Goal: Task Accomplishment & Management: Manage account settings

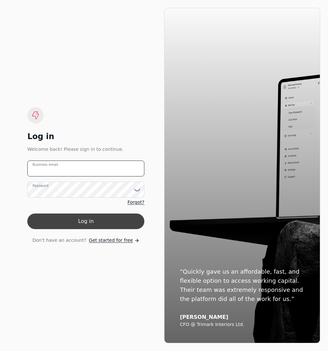
type email "[EMAIL_ADDRESS][DOMAIN_NAME]"
click at [61, 217] on button "Log in" at bounding box center [85, 221] width 117 height 16
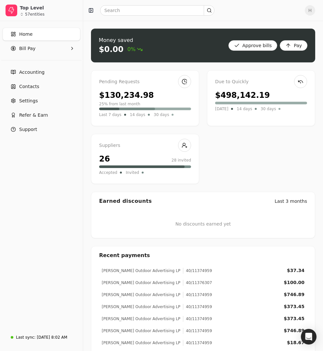
click at [112, 22] on div "Money saved $0.00 0% Approve bills Pay Pending Requests $130,234.98 25% from la…" at bounding box center [203, 308] width 240 height 575
click at [121, 10] on input "text" at bounding box center [157, 10] width 114 height 10
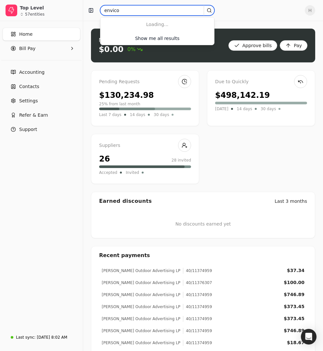
type input "envico"
click at [162, 11] on input "envico" at bounding box center [157, 10] width 114 height 10
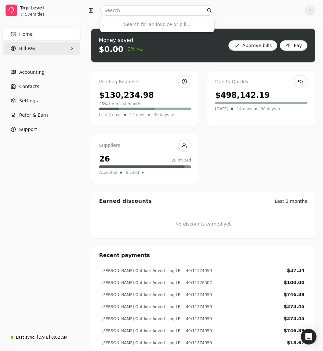
click at [65, 49] on Pay "Bill Pay" at bounding box center [42, 48] width 78 height 13
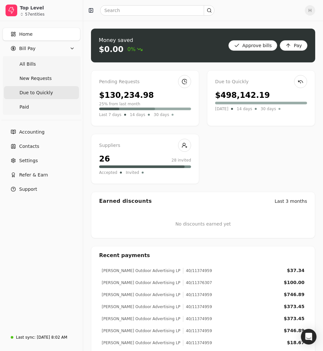
click at [59, 87] on Quickly "Due to Quickly" at bounding box center [41, 92] width 75 height 13
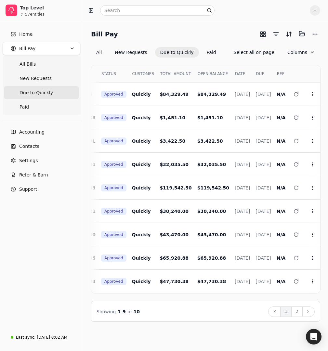
scroll to position [0, 87]
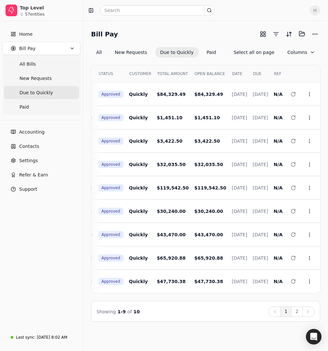
click at [159, 28] on div "Bill Pay Selected items: 0 All New Requests Due to Quickly Paid Select all on p…" at bounding box center [205, 186] width 245 height 330
click at [199, 60] on div "Select EARLY PAY INVOICE STATUS CUSTOMER TOTAL AMOUNT OPEN BALANCE DATE DUE REF…" at bounding box center [205, 189] width 229 height 264
click at [226, 90] on td "[DATE]" at bounding box center [236, 93] width 21 height 23
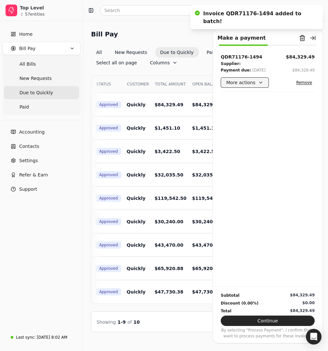
click at [240, 84] on button "More actions" at bounding box center [245, 82] width 48 height 10
click at [198, 116] on td "$1,451.10" at bounding box center [205, 127] width 37 height 23
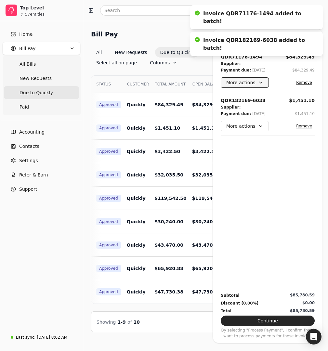
click at [235, 84] on button "More actions" at bounding box center [245, 82] width 48 height 10
click at [247, 110] on div "Open bill" at bounding box center [250, 109] width 57 height 11
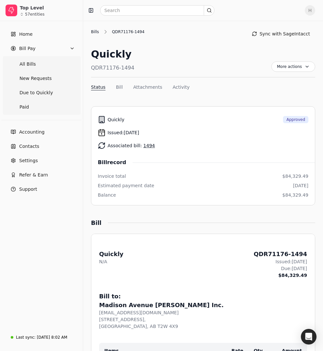
click at [97, 31] on div "Bills" at bounding box center [96, 32] width 11 height 6
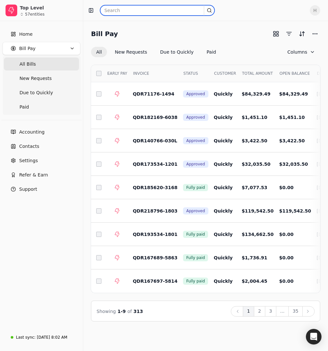
click at [192, 10] on input "text" at bounding box center [157, 10] width 114 height 10
type input "1964"
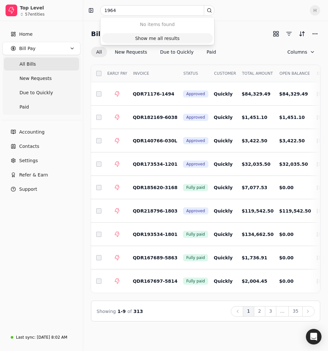
click at [170, 38] on div "Show me all results" at bounding box center [157, 38] width 44 height 7
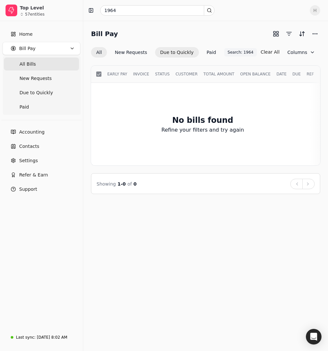
click at [167, 49] on button "Due to Quickly" at bounding box center [177, 52] width 44 height 10
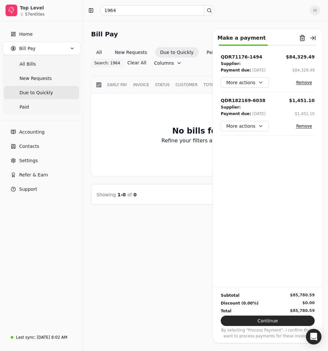
click at [306, 81] on button "Remove" at bounding box center [303, 83] width 21 height 8
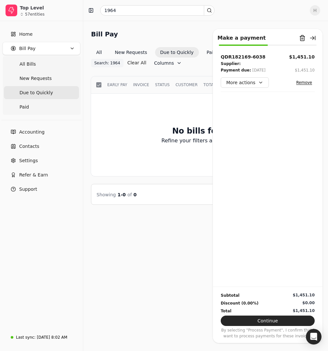
click at [306, 82] on button "Remove" at bounding box center [303, 83] width 21 height 8
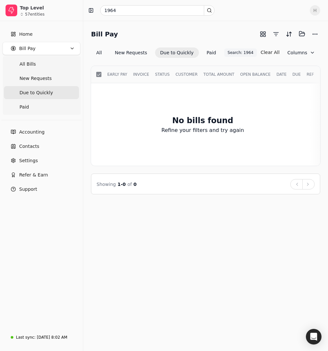
click at [123, 4] on div "1964 H" at bounding box center [205, 10] width 245 height 21
click at [122, 9] on input "1964" at bounding box center [157, 10] width 114 height 10
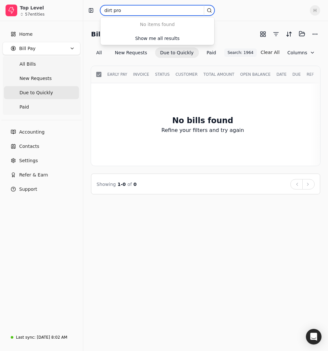
drag, startPoint x: 132, startPoint y: 10, endPoint x: 83, endPoint y: 6, distance: 49.3
click at [83, 6] on div "Top Level 57 entities Home Bill Pay All Bills New Requests Due to Quickly Paid …" at bounding box center [164, 175] width 328 height 351
click at [121, 10] on input "dirt pro" at bounding box center [157, 10] width 114 height 10
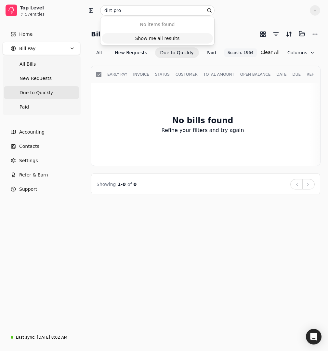
click at [151, 41] on div "Show me all results" at bounding box center [157, 38] width 44 height 7
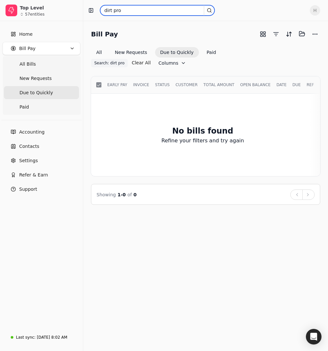
click at [113, 10] on input "dirt pro" at bounding box center [157, 10] width 114 height 10
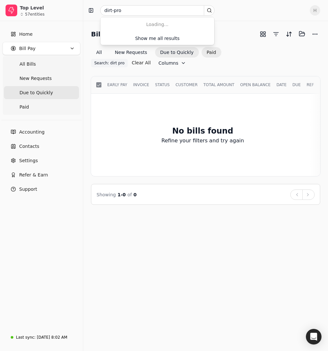
click at [207, 52] on button "Paid" at bounding box center [211, 52] width 20 height 10
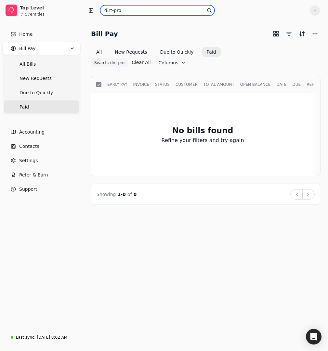
click at [209, 13] on input "dirt-pro" at bounding box center [157, 10] width 114 height 10
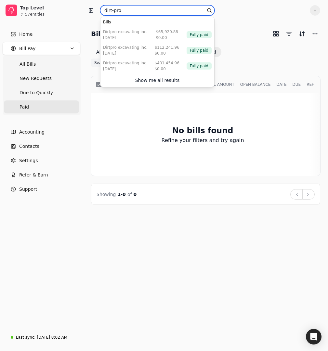
click at [113, 10] on input "dirt-pro" at bounding box center [157, 10] width 114 height 10
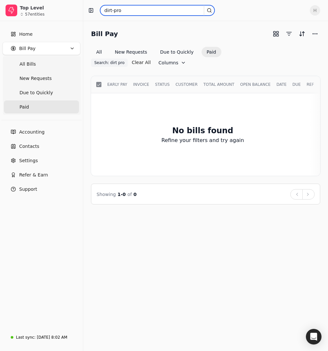
type input "dirtpro"
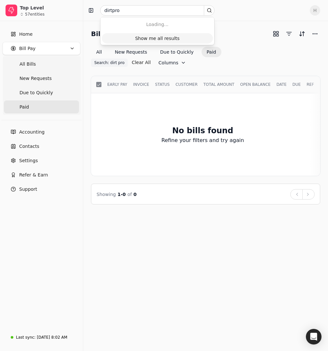
click at [166, 39] on div "Show me all results" at bounding box center [157, 38] width 44 height 7
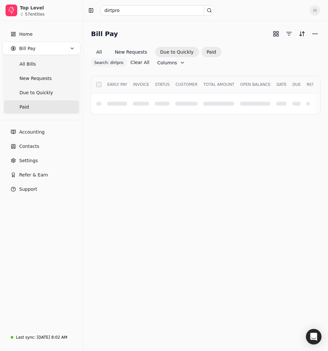
click at [177, 54] on button "Due to Quickly" at bounding box center [177, 52] width 44 height 10
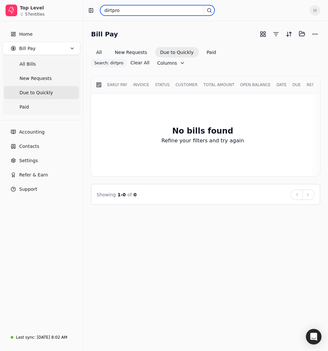
click at [130, 13] on input "dirtpro" at bounding box center [157, 10] width 114 height 10
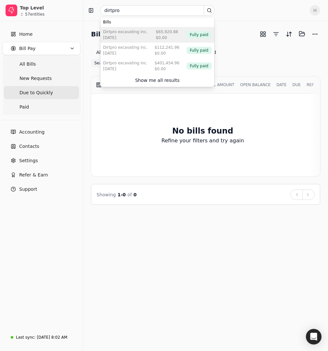
click at [134, 32] on div "DirtPro Excavating Inc." at bounding box center [125, 32] width 44 height 6
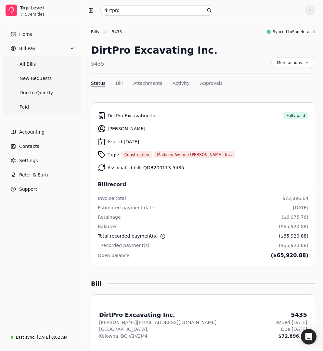
click at [96, 32] on div "Bills" at bounding box center [96, 32] width 11 height 6
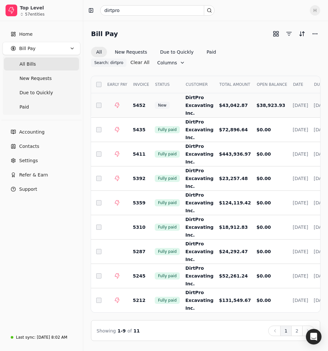
click at [141, 103] on span "5452" at bounding box center [139, 105] width 13 height 5
click at [219, 103] on span "$43,042.87" at bounding box center [233, 105] width 29 height 5
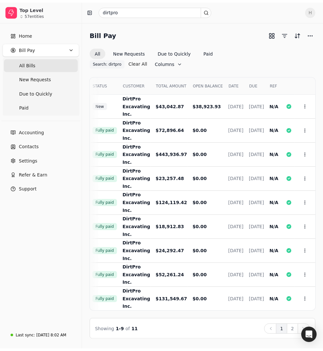
scroll to position [0, 69]
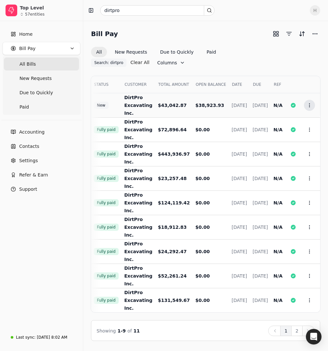
click at [313, 100] on button "Context Menu Button" at bounding box center [309, 105] width 11 height 11
click at [297, 112] on li "Open" at bounding box center [278, 111] width 80 height 12
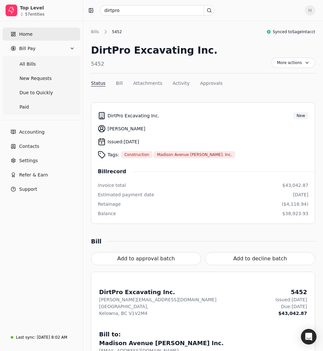
click at [38, 32] on link "Home" at bounding box center [42, 34] width 78 height 13
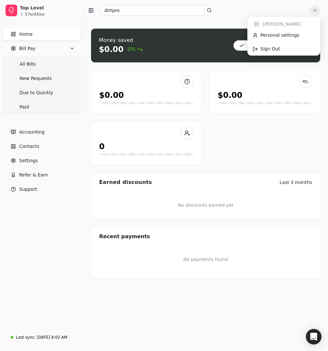
click at [319, 10] on span "H" at bounding box center [315, 10] width 10 height 10
click at [287, 46] on link "Sign Out" at bounding box center [283, 49] width 70 height 11
